Goal: Find specific page/section: Find specific page/section

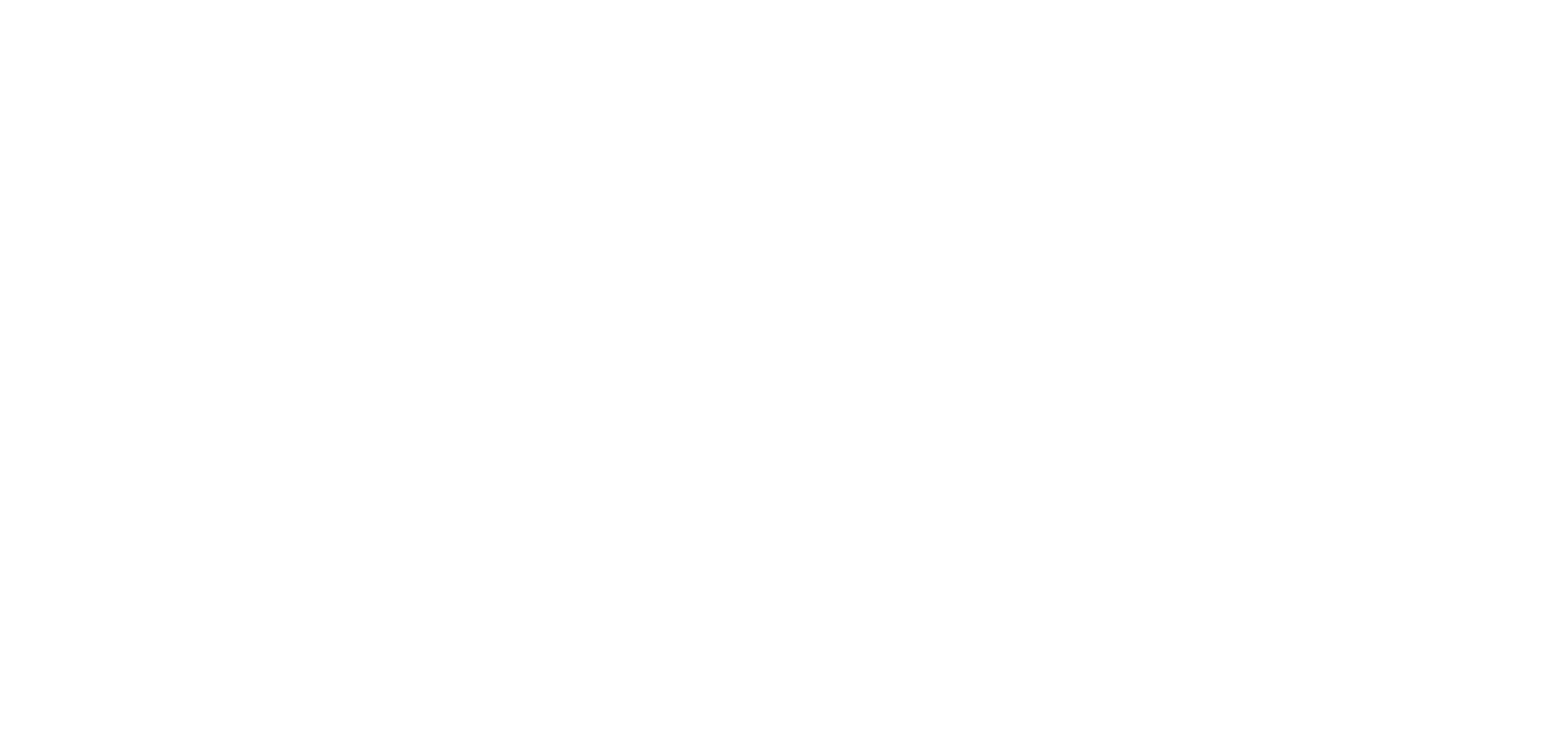
click at [139, 0] on html at bounding box center [784, 0] width 1568 height 0
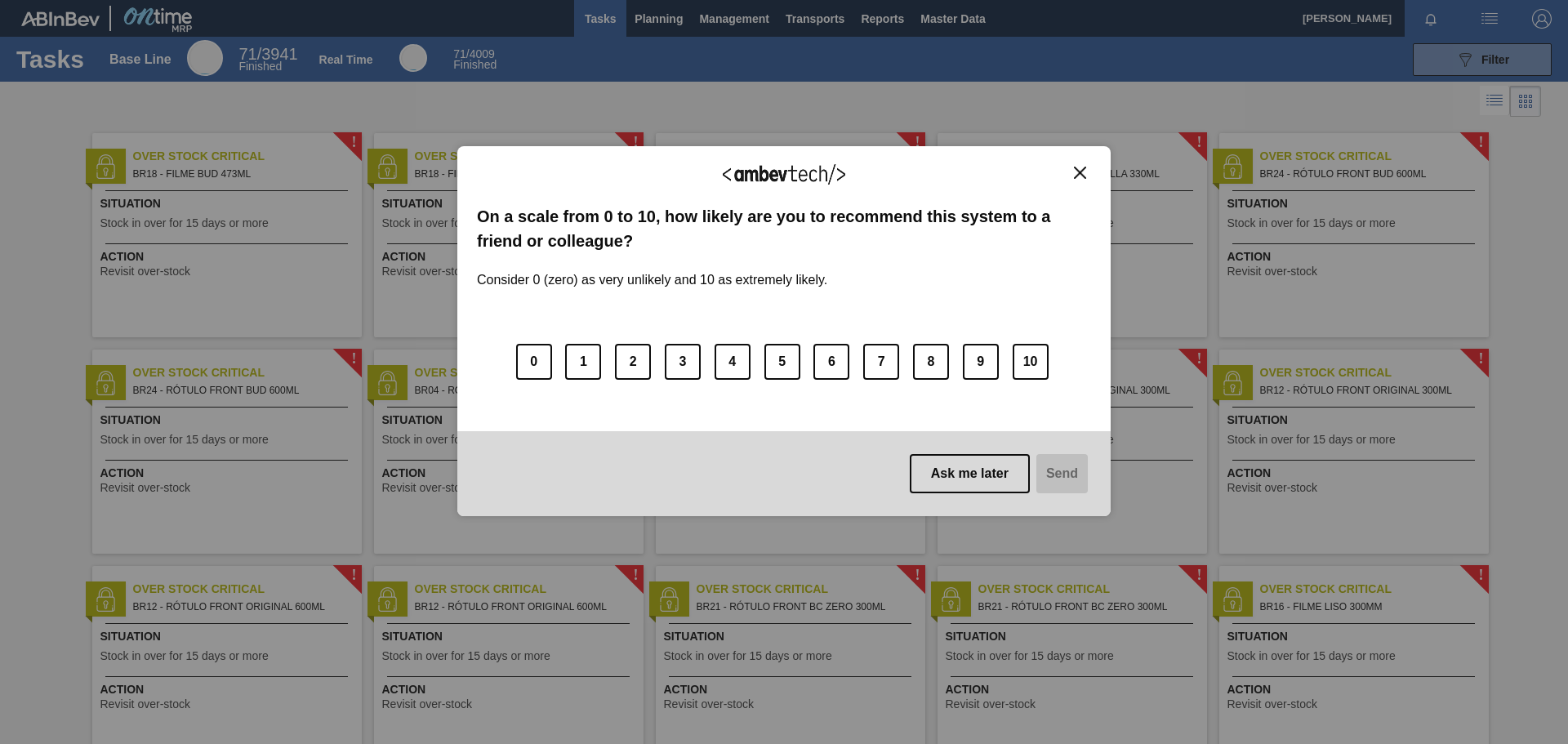
click at [1087, 169] on button "Close" at bounding box center [1079, 172] width 22 height 14
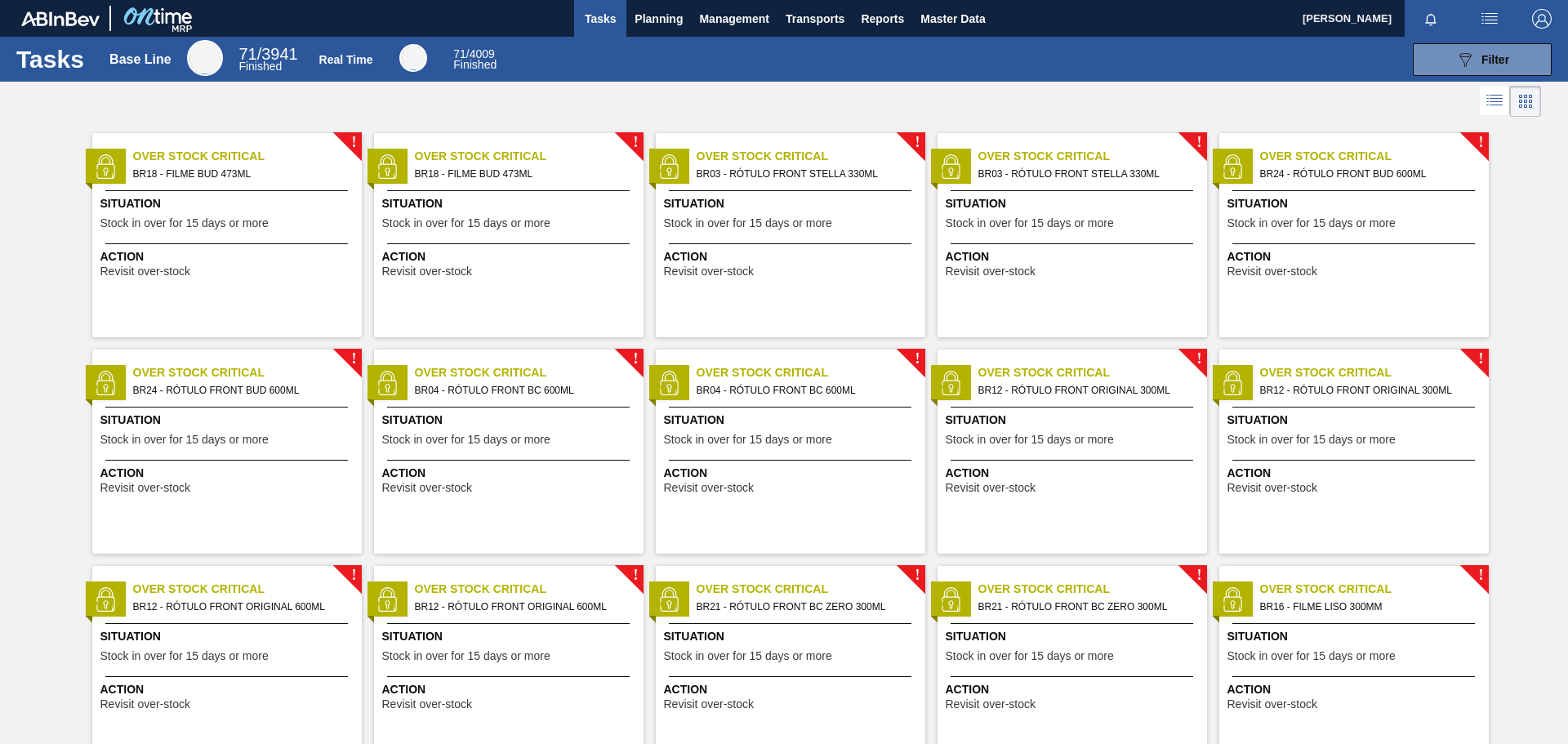
click at [1087, 169] on span "BR03 - RÓTULO FRONT STELLA 330ML" at bounding box center [1086, 173] width 216 height 18
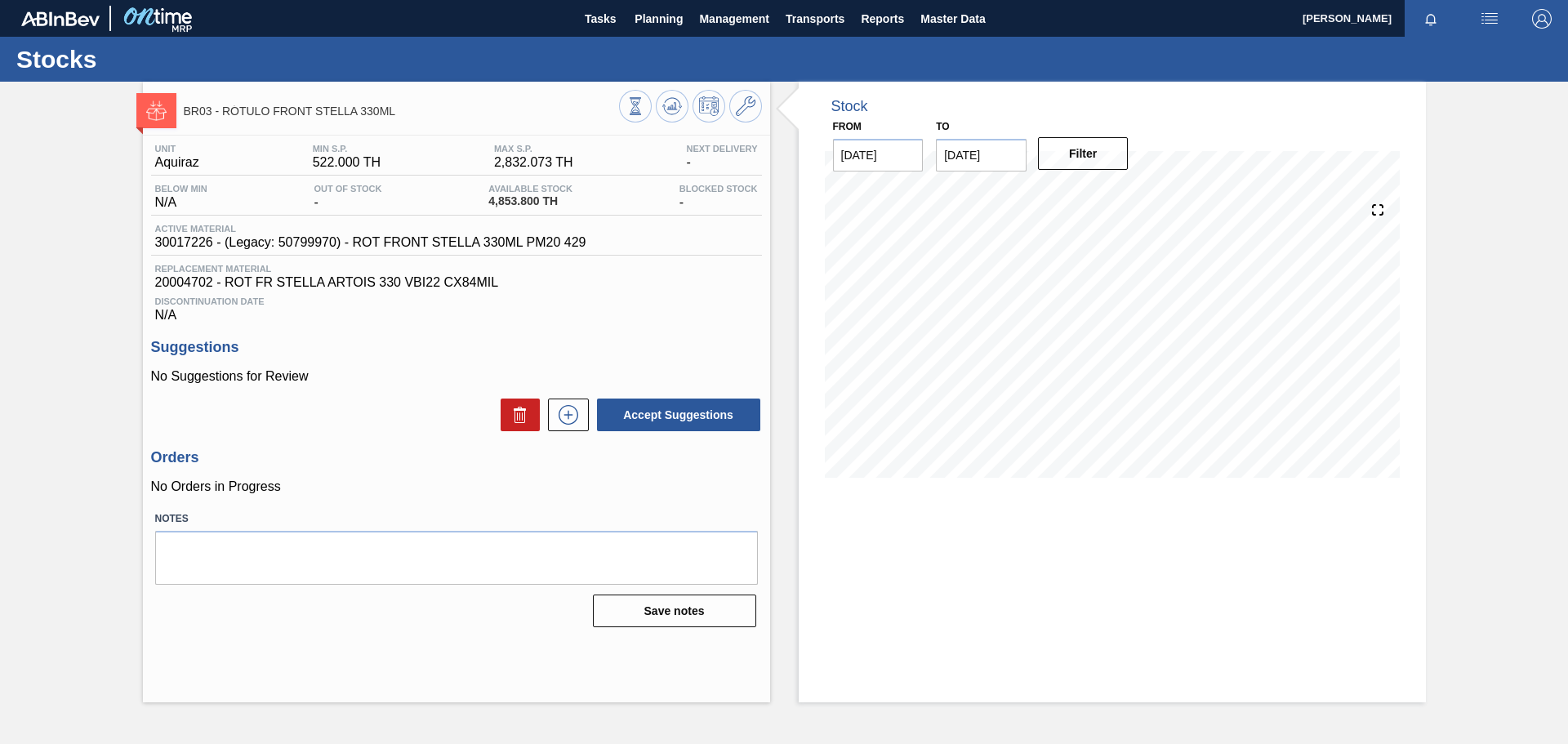
click at [1432, 396] on div "BR03 - RÓTULO FRONT STELLA 330ML Unit Aquiraz MIN S.P. 522.000 TH MAX S.P. 2,83…" at bounding box center [784, 392] width 1568 height 621
